Goal: Complete application form

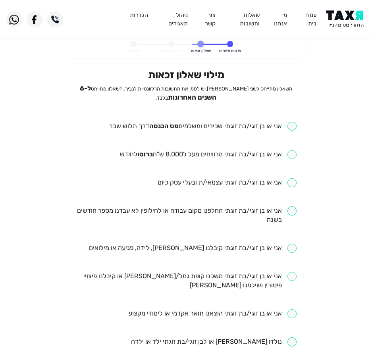
click at [266, 125] on input "checkbox" at bounding box center [202, 126] width 187 height 9
checkbox input "true"
click at [251, 156] on input "checkbox" at bounding box center [208, 154] width 177 height 9
checkbox input "true"
click at [185, 214] on input "checkbox" at bounding box center [185, 215] width 221 height 18
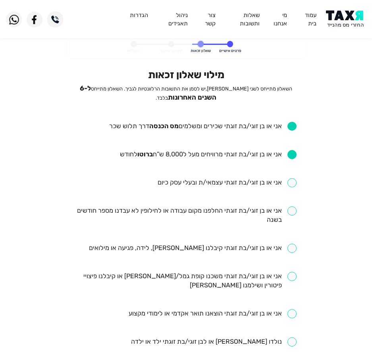
checkbox input "true"
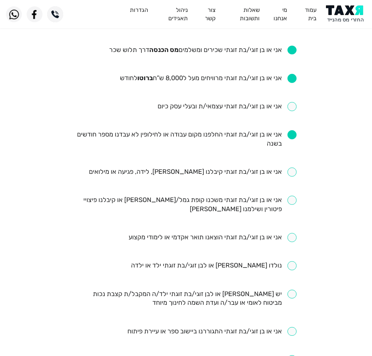
scroll to position [79, 0]
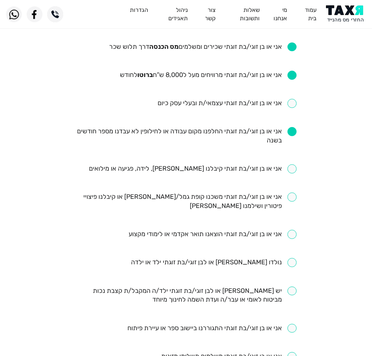
click at [169, 168] on input "checkbox" at bounding box center [193, 168] width 208 height 9
checkbox input "true"
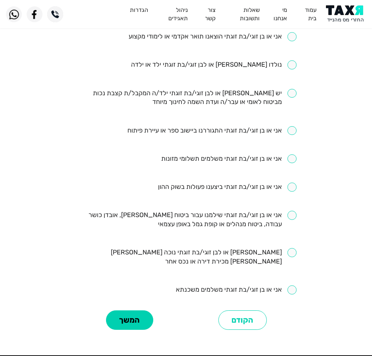
scroll to position [278, 0]
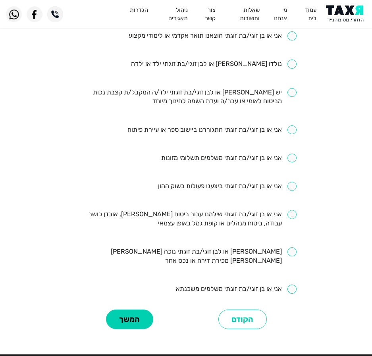
click at [154, 130] on input "checkbox" at bounding box center [211, 129] width 169 height 9
checkbox input "true"
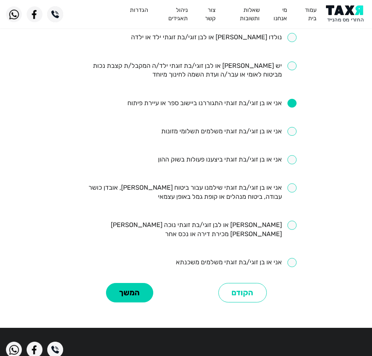
scroll to position [317, 0]
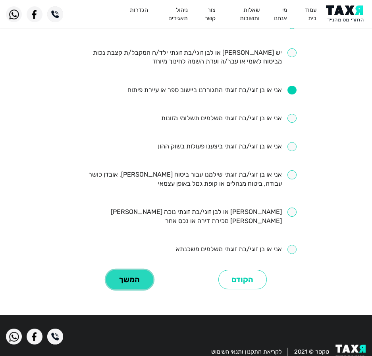
click at [144, 270] on button "המשך" at bounding box center [129, 279] width 47 height 19
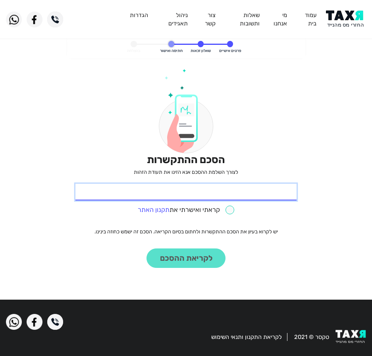
click at [231, 188] on input "* תעודת זהות" at bounding box center [185, 192] width 221 height 17
type input "039743299"
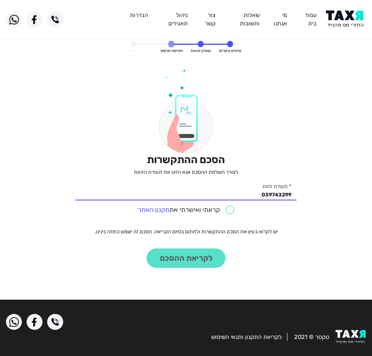
click at [235, 213] on div "קראתי ואישרתי את תקנון האתר" at bounding box center [185, 209] width 221 height 12
click at [229, 214] on input "checkbox" at bounding box center [186, 210] width 97 height 9
checkbox input "true"
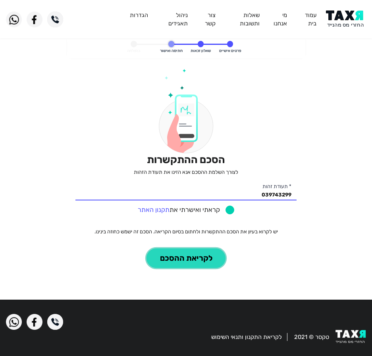
click at [200, 257] on button "לקריאת ההסכם" at bounding box center [185, 257] width 79 height 19
